Goal: Navigation & Orientation: Find specific page/section

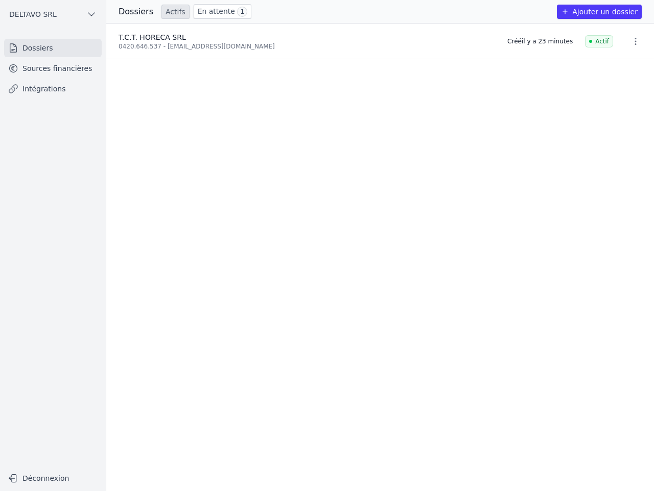
click at [80, 70] on link "Sources financières" at bounding box center [53, 68] width 98 height 18
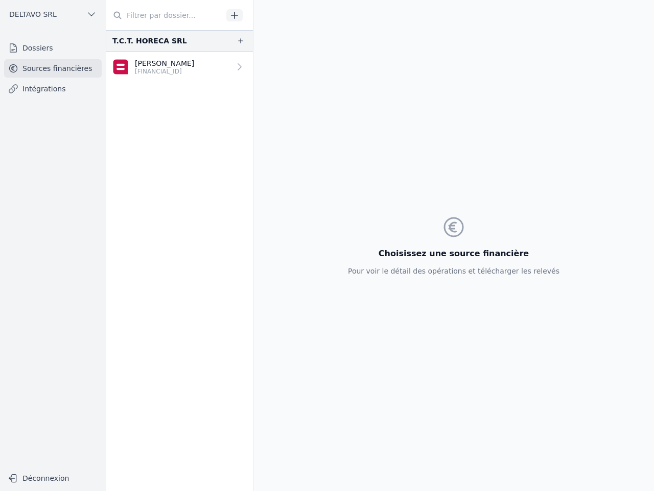
click at [82, 52] on link "Dossiers" at bounding box center [53, 48] width 98 height 18
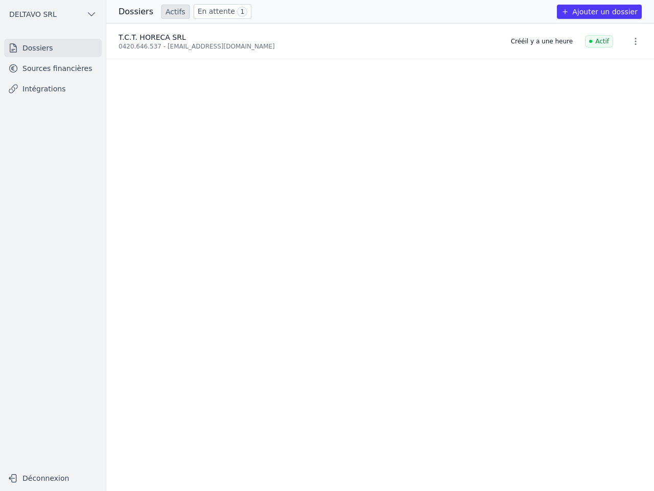
click at [77, 66] on link "Sources financières" at bounding box center [53, 68] width 98 height 18
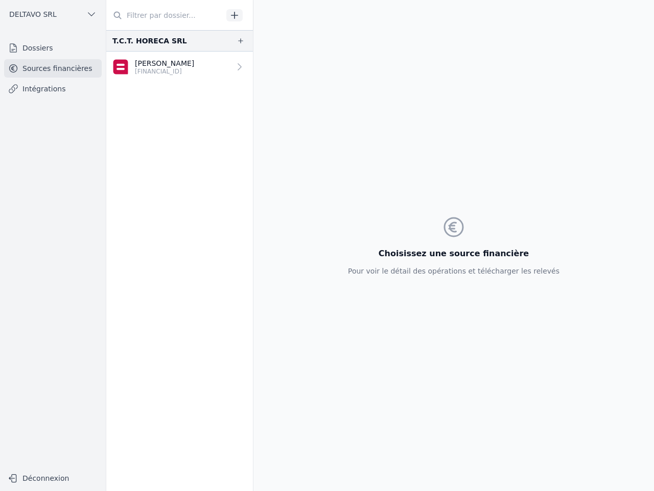
click at [72, 84] on link "Intégrations" at bounding box center [53, 89] width 98 height 18
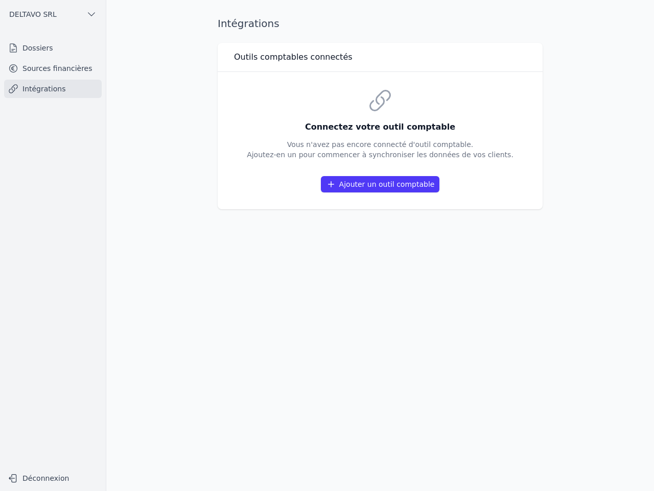
click at [75, 68] on link "Sources financières" at bounding box center [53, 68] width 98 height 18
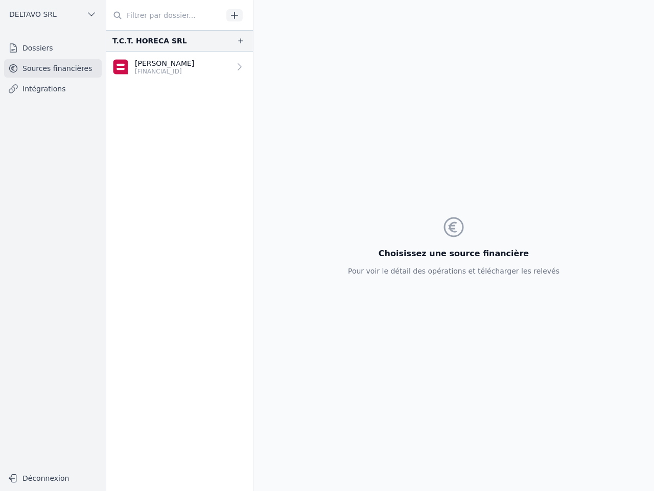
click at [73, 52] on link "Dossiers" at bounding box center [53, 48] width 98 height 18
